Goal: Task Accomplishment & Management: Manage account settings

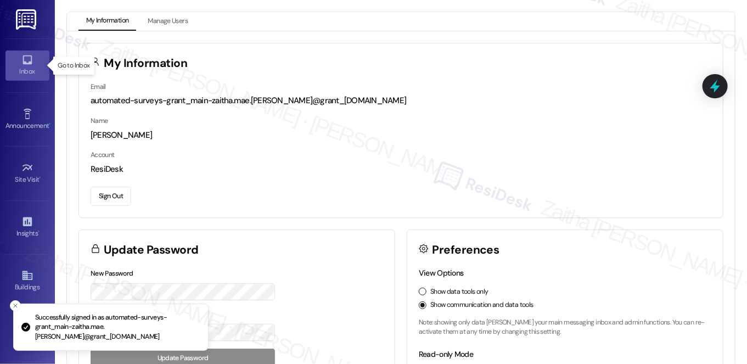
click at [22, 59] on icon at bounding box center [27, 60] width 12 height 12
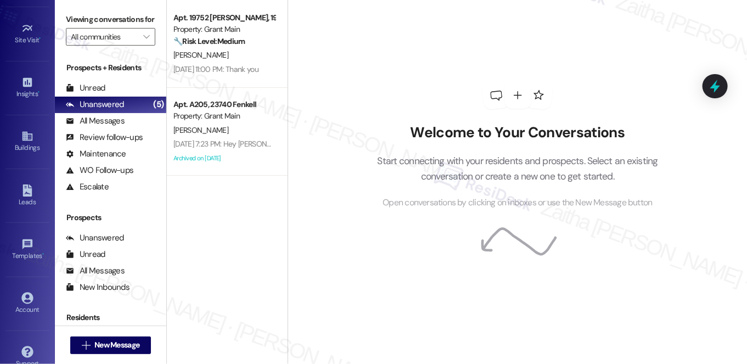
scroll to position [155, 0]
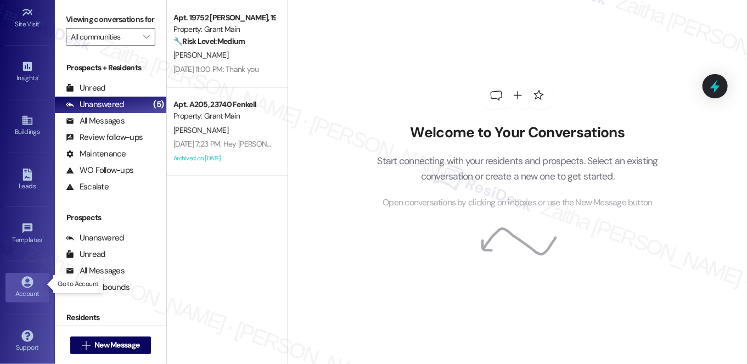
click at [38, 288] on div "Account" at bounding box center [27, 293] width 55 height 11
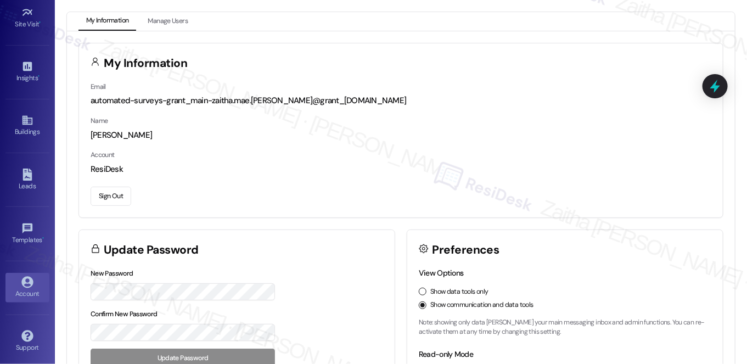
click at [111, 201] on button "Sign Out" at bounding box center [111, 196] width 41 height 19
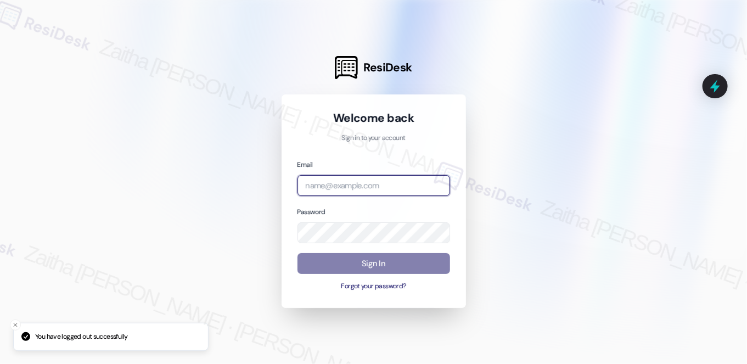
click at [374, 189] on input "email" at bounding box center [373, 185] width 153 height 21
type input "automated-surveys-[MEDICAL_DATA]_formerly_regency-zaitha.mae.[PERSON_NAME]@[MED…"
